Goal: Task Accomplishment & Management: Complete application form

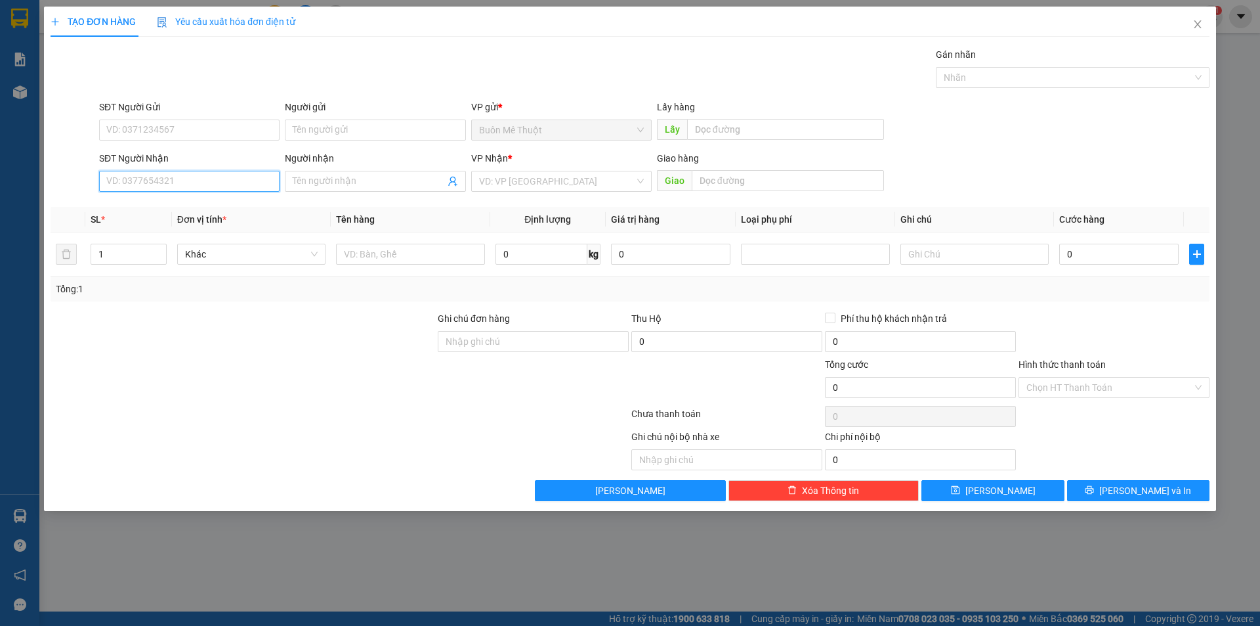
click at [180, 179] on input "SĐT Người Nhận" at bounding box center [189, 181] width 180 height 21
type input "0983225208"
click at [234, 207] on div "0983225208" at bounding box center [189, 207] width 165 height 14
type input "ga tam kì"
type input "70.000"
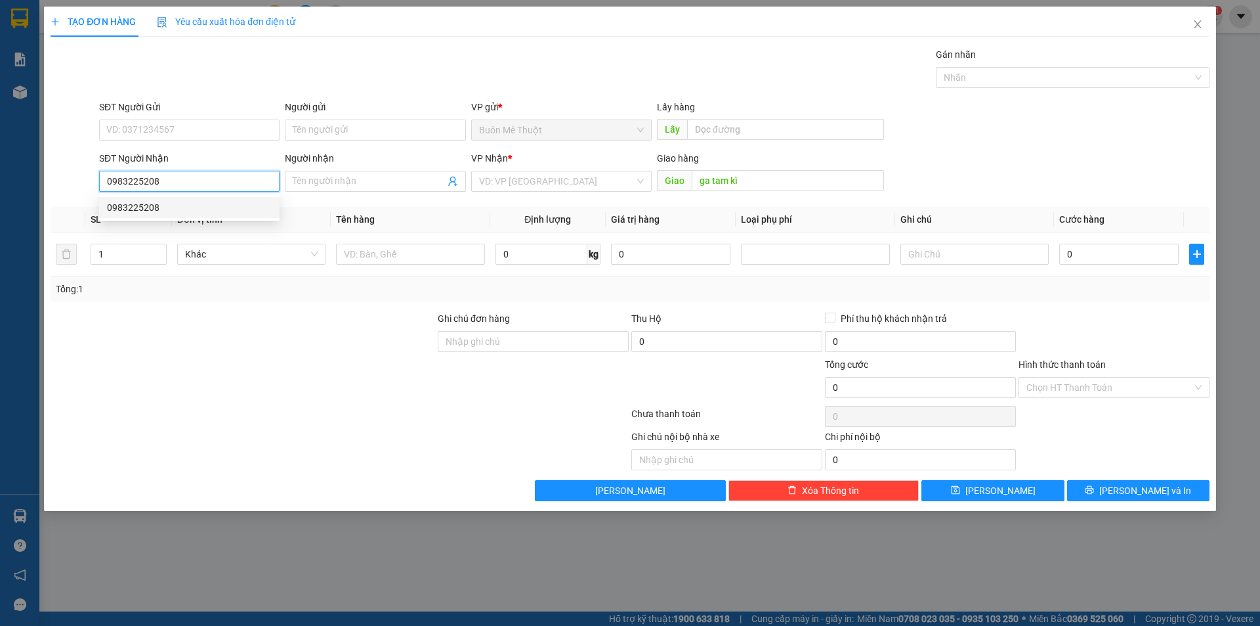
type input "70.000"
type input "0983225208"
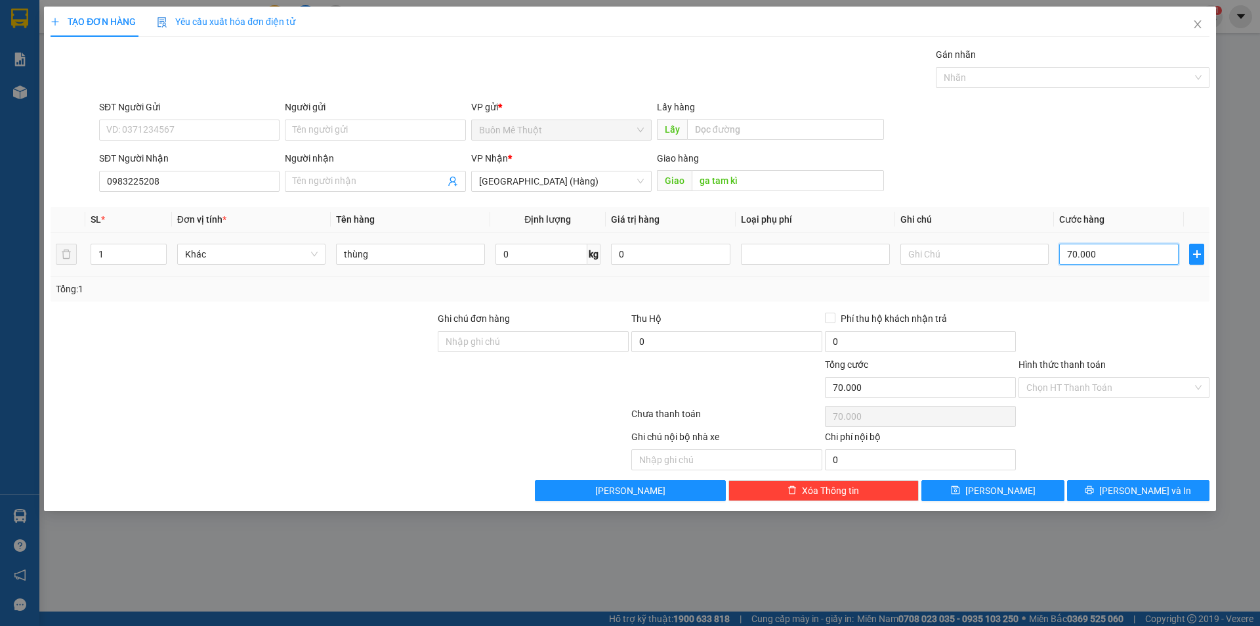
click at [1088, 255] on input "70.000" at bounding box center [1118, 254] width 119 height 21
type input "8"
type input "80"
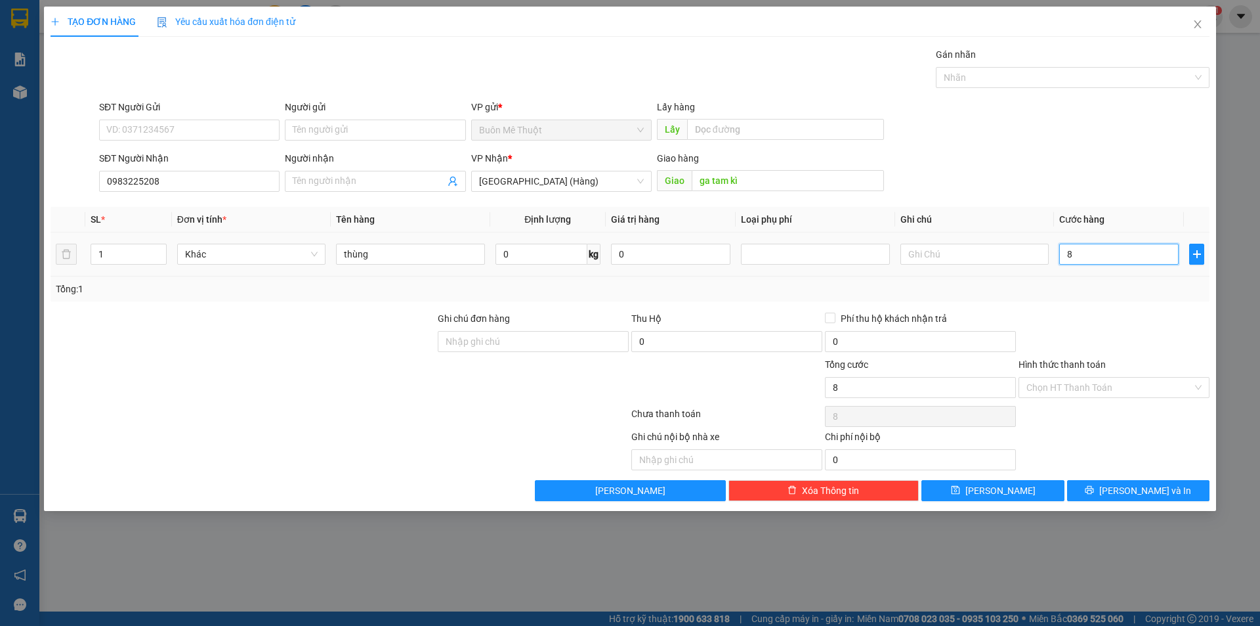
type input "80"
type input "80.000"
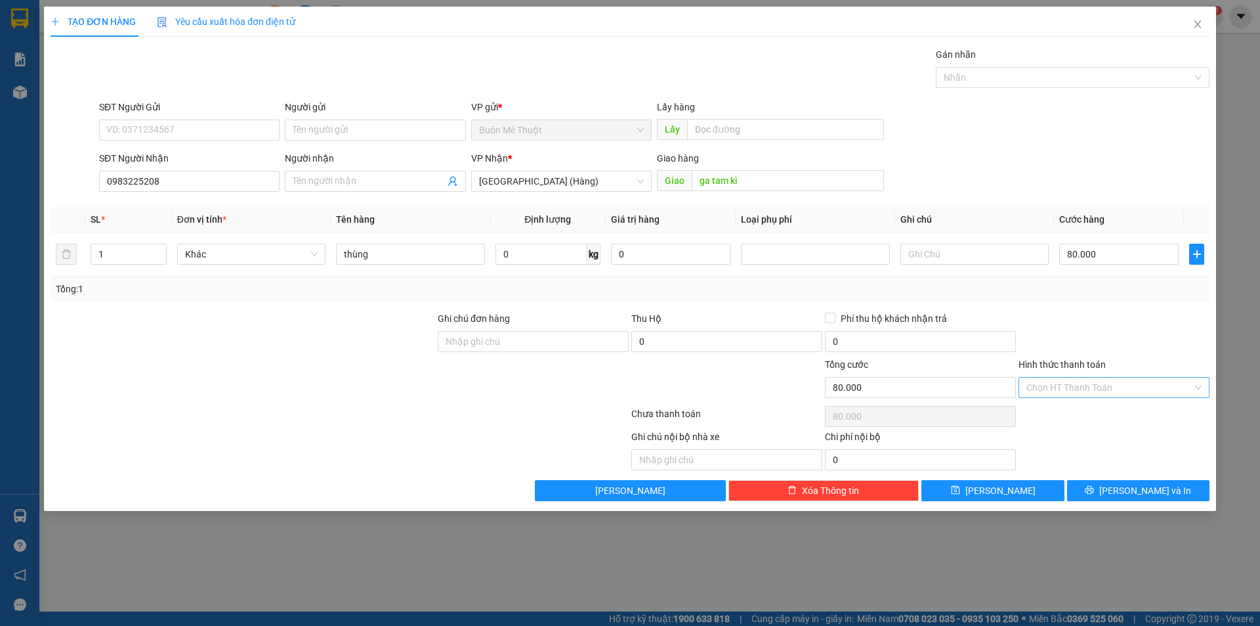
click at [1116, 385] on input "Hình thức thanh toán" at bounding box center [1110, 387] width 166 height 20
drag, startPoint x: 1079, startPoint y: 409, endPoint x: 1111, endPoint y: 454, distance: 54.6
click at [1079, 410] on div "Tại văn phòng" at bounding box center [1114, 413] width 175 height 14
type input "0"
click at [1155, 492] on span "Lưu và In" at bounding box center [1145, 490] width 92 height 14
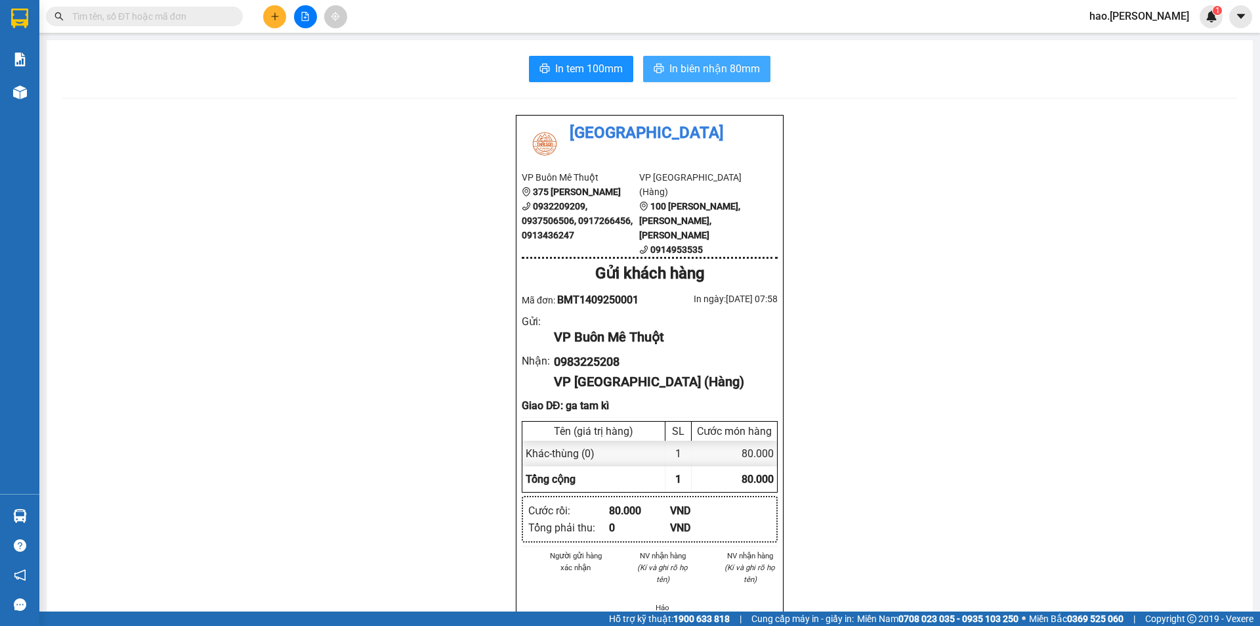
click at [733, 75] on span "In biên nhận 80mm" at bounding box center [714, 68] width 91 height 16
